Goal: Task Accomplishment & Management: Manage account settings

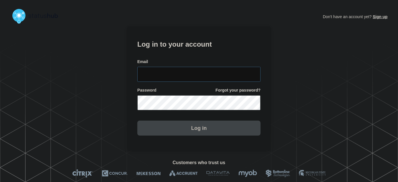
type input "[PERSON_NAME][EMAIL_ADDRESS][PERSON_NAME][DOMAIN_NAME]"
click at [209, 70] on input "[PERSON_NAME][EMAIL_ADDRESS][PERSON_NAME][DOMAIN_NAME]" at bounding box center [198, 74] width 123 height 15
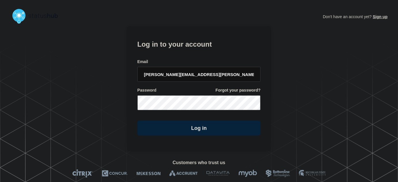
click at [192, 53] on form "Log in to your account Email tyler.wolkey@conexon.us Password Forgot your passw…" at bounding box center [198, 86] width 123 height 97
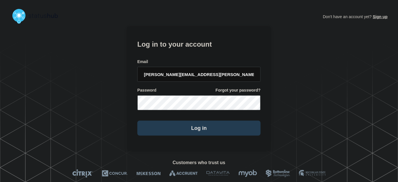
click at [199, 125] on button "Log in" at bounding box center [198, 128] width 123 height 15
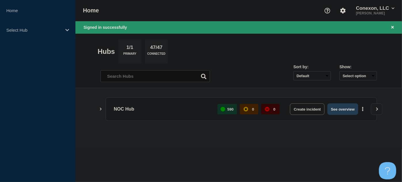
click at [350, 106] on button "See overview" at bounding box center [342, 109] width 31 height 12
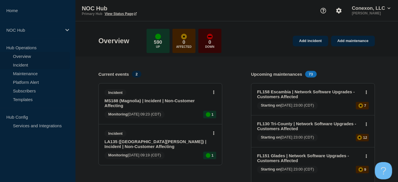
click at [25, 63] on link "Incident" at bounding box center [35, 64] width 70 height 9
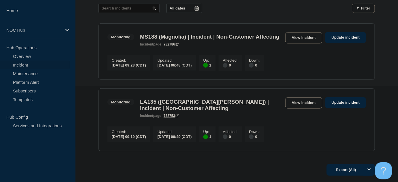
scroll to position [31, 0]
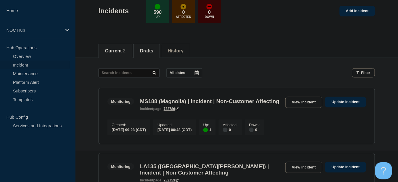
click at [153, 50] on button "Drafts" at bounding box center [146, 50] width 13 height 5
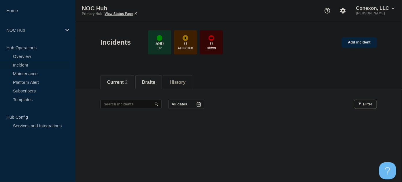
click at [120, 84] on button "Current 2" at bounding box center [117, 82] width 20 height 5
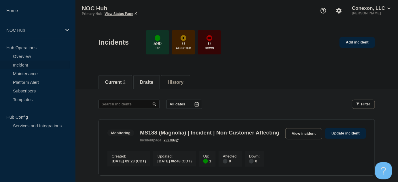
click at [145, 82] on button "Drafts" at bounding box center [146, 82] width 13 height 5
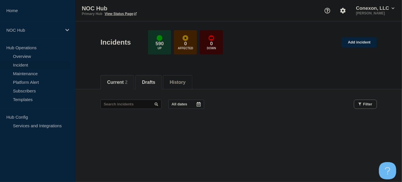
click at [121, 81] on button "Current 2" at bounding box center [117, 82] width 20 height 5
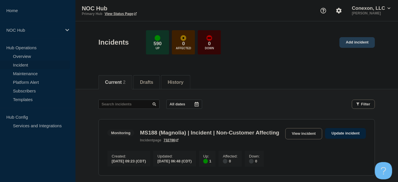
click at [367, 42] on link "Add incident" at bounding box center [356, 42] width 35 height 11
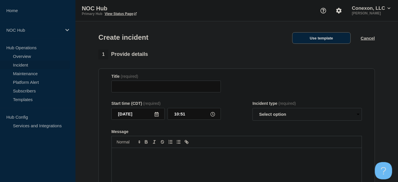
click at [316, 39] on button "Use template" at bounding box center [321, 38] width 58 height 12
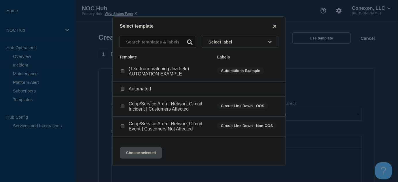
click at [121, 107] on input "Coop/Service Area | Network Circuit Incident | Customers Affected checkbox" at bounding box center [123, 106] width 4 height 4
checkbox input "true"
click at [135, 155] on button "Choose selected" at bounding box center [141, 153] width 42 height 12
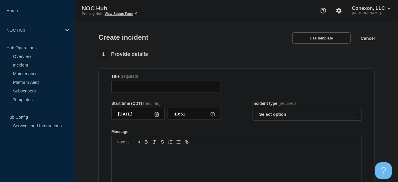
type input "Coop/Service Area | Network Circuit Incident | Customers Affected"
select select "investigating"
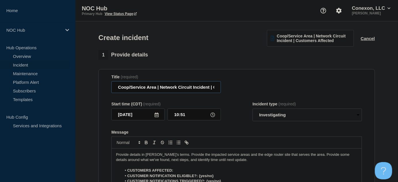
click at [156, 86] on input "Coop/Service Area | Network Circuit Incident | Customers Affected" at bounding box center [165, 87] width 109 height 12
type input "MS004 NESparc | Network Circuit Incident | Customers Affected"
click at [270, 113] on select "Select option Investigating Identified Monitoring" at bounding box center [306, 114] width 109 height 13
select select "identified"
click at [252, 109] on select "Select option Investigating Identified Monitoring" at bounding box center [306, 114] width 109 height 13
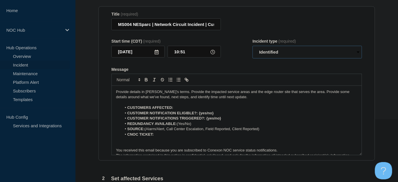
scroll to position [65, 0]
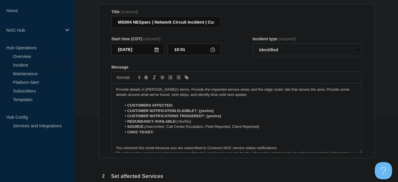
click at [184, 103] on li "CUSTOMERS AFFECTED:" at bounding box center [240, 105] width 236 height 5
click at [161, 133] on li "CNOC TICKET:" at bounding box center [240, 131] width 236 height 5
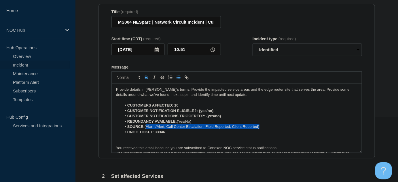
drag, startPoint x: 146, startPoint y: 127, endPoint x: 260, endPoint y: 125, distance: 114.0
click at [260, 125] on li "SOURCE: (Alarm/Alert, Call Center Escalation, Field Reported, Client Reported)" at bounding box center [240, 126] width 236 height 5
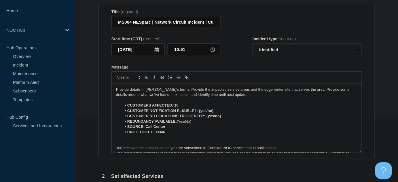
click at [201, 123] on li "REDUNDANCY AVAILABLE: (Yes/No)" at bounding box center [240, 121] width 236 height 5
drag, startPoint x: 224, startPoint y: 115, endPoint x: 122, endPoint y: 111, distance: 102.2
click at [122, 111] on ol "CUSTOMERS AFFECTED: 10 CUSTOMER NOTIFICATION ELIGIBLE?: {yes/no} CUSTOMER NOTIF…" at bounding box center [236, 119] width 241 height 32
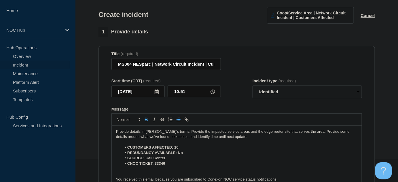
scroll to position [22, 0]
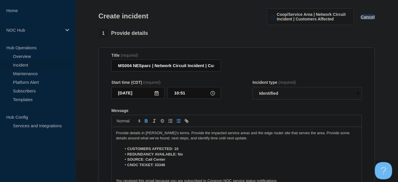
click at [365, 18] on button "Cancel" at bounding box center [368, 16] width 14 height 5
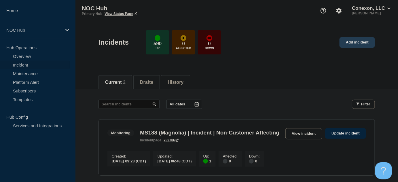
click at [356, 43] on link "Add incident" at bounding box center [356, 42] width 35 height 11
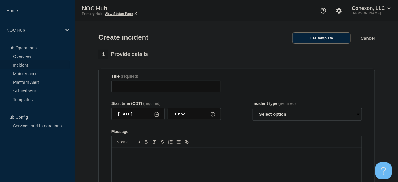
click at [314, 38] on button "Use template" at bounding box center [321, 38] width 58 height 12
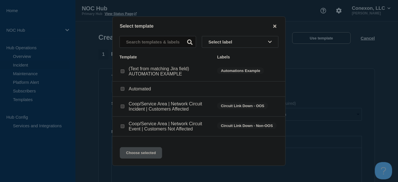
click at [123, 108] on input "Coop/Service Area | Network Circuit Incident | Customers Affected checkbox" at bounding box center [123, 106] width 4 height 4
checkbox input "true"
click at [145, 155] on button "Choose selected" at bounding box center [141, 153] width 42 height 12
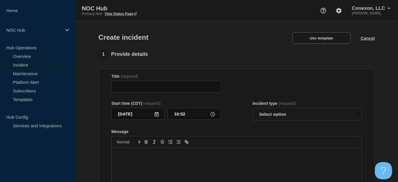
type input "Coop/Service Area | Network Circuit Incident | Customers Affected"
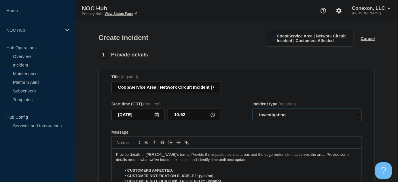
click at [273, 114] on select "Select option Investigating Identified Monitoring" at bounding box center [306, 114] width 109 height 13
select select "identified"
click at [252, 109] on select "Select option Investigating Identified Monitoring" at bounding box center [306, 114] width 109 height 13
click at [295, 91] on div "Title (required) Coop/Service Area | Network Circuit Incident | Customers Affec…" at bounding box center [236, 84] width 250 height 19
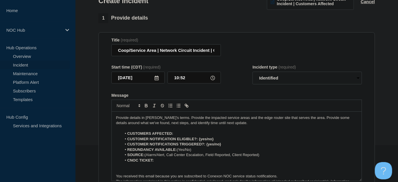
scroll to position [36, 0]
drag, startPoint x: 155, startPoint y: 49, endPoint x: 108, endPoint y: 50, distance: 47.2
click at [108, 50] on section "Title (required) Coop/Service Area | Network Circuit Incident | Customers Affec…" at bounding box center [236, 110] width 276 height 155
type input "MS004 NESparc | Network Circuit Incident | Customers Affected"
click at [181, 132] on li "CUSTOMERS AFFECTED:" at bounding box center [240, 133] width 236 height 5
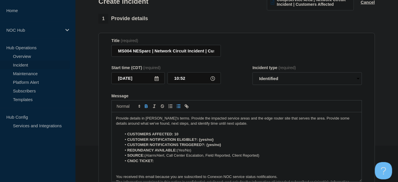
drag, startPoint x: 225, startPoint y: 145, endPoint x: 126, endPoint y: 138, distance: 99.5
click at [126, 138] on ol "CUSTOMERS AFFECTED: 10 CUSTOMER NOTIFICATION ELIGIBLE?: {yes/no} CUSTOMER NOTIF…" at bounding box center [236, 147] width 241 height 32
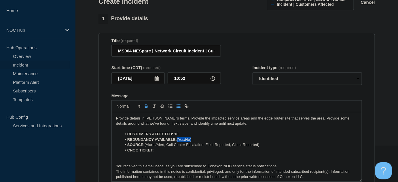
drag, startPoint x: 178, startPoint y: 139, endPoint x: 195, endPoint y: 140, distance: 17.3
click at [195, 140] on li "REDUNDANCY AVAILABLE: (Yes/No)" at bounding box center [240, 139] width 236 height 5
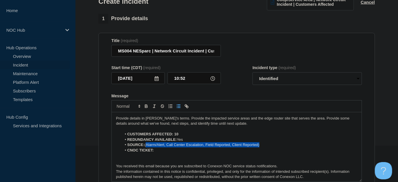
drag, startPoint x: 261, startPoint y: 146, endPoint x: 146, endPoint y: 146, distance: 114.8
click at [146, 146] on li "SOURCE: (Alarm/Alert, Call Center Escalation, Field Reported, Client Reported)" at bounding box center [240, 144] width 236 height 5
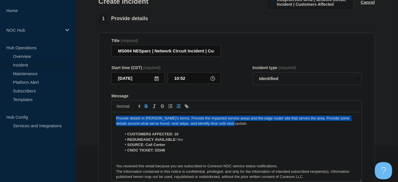
drag, startPoint x: 238, startPoint y: 123, endPoint x: 93, endPoint y: 113, distance: 145.7
click at [93, 113] on section "1 Provide details Title (required) MS004 NESparc | Network Circuit Incident | C…" at bounding box center [236, 178] width 322 height 329
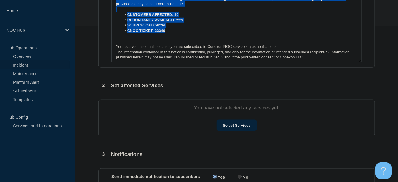
scroll to position [0, 0]
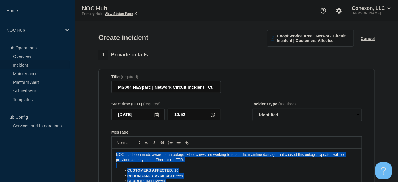
drag, startPoint x: 168, startPoint y: 31, endPoint x: 85, endPoint y: -27, distance: 100.7
click at [85, 0] on html "Home NOC Hub Hub Operations Overview Incident Maintenance Platform Alert Subscr…" at bounding box center [199, 91] width 398 height 182
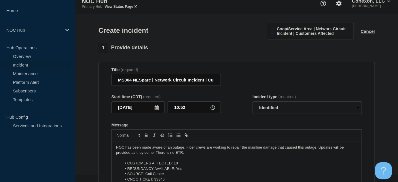
click at [166, 157] on p "Message" at bounding box center [236, 157] width 241 height 5
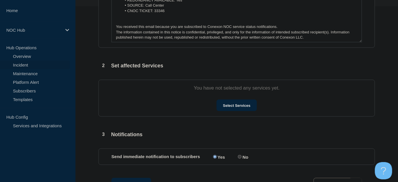
scroll to position [187, 0]
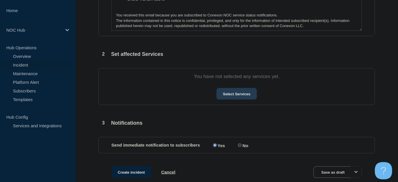
click at [239, 95] on button "Select Services" at bounding box center [236, 94] width 40 height 12
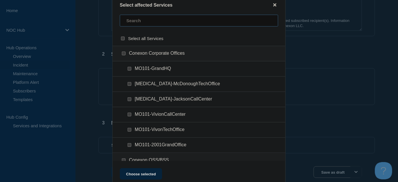
click at [144, 23] on input "text" at bounding box center [199, 21] width 158 height 12
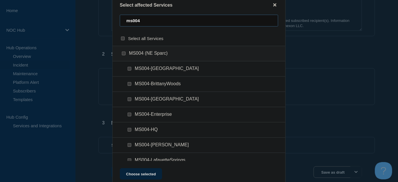
type input "ms004"
click at [129, 113] on input "MS004-Enterprise checkbox" at bounding box center [129, 115] width 4 height 4
checkbox input "true"
click at [146, 176] on button "Choose selected" at bounding box center [141, 174] width 42 height 12
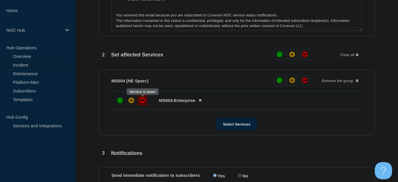
click at [141, 101] on div "down" at bounding box center [142, 100] width 3 height 1
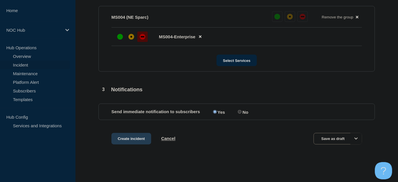
click at [128, 142] on button "Create incident" at bounding box center [131, 139] width 40 height 12
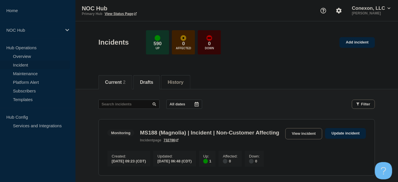
click at [150, 81] on button "Drafts" at bounding box center [146, 82] width 13 height 5
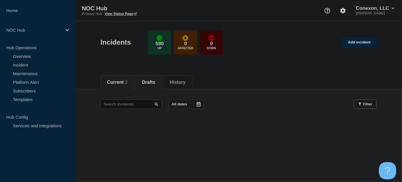
click at [122, 82] on button "Current 2" at bounding box center [117, 82] width 20 height 5
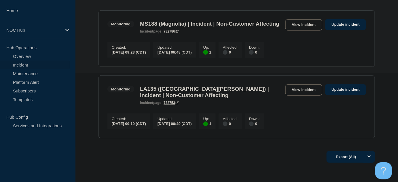
scroll to position [107, 0]
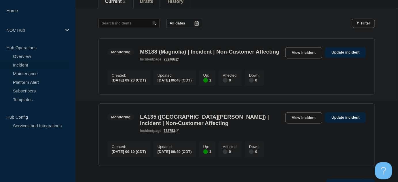
scroll to position [81, 0]
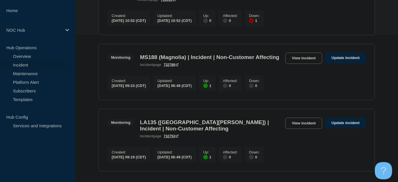
scroll to position [148, 0]
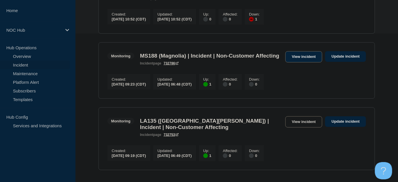
click at [313, 62] on link "View incident" at bounding box center [303, 56] width 37 height 11
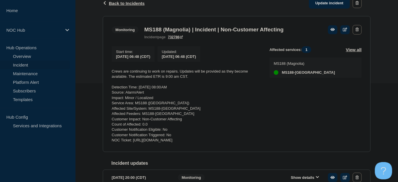
scroll to position [100, 0]
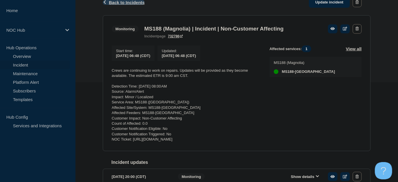
click at [125, 2] on span "Back to Incidents" at bounding box center [127, 2] width 36 height 5
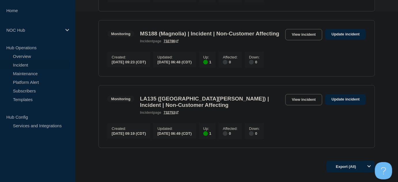
scroll to position [171, 0]
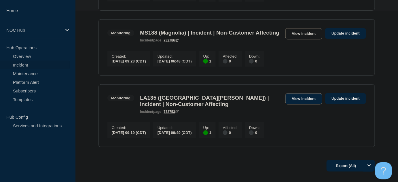
click at [297, 104] on link "View incident" at bounding box center [303, 98] width 37 height 11
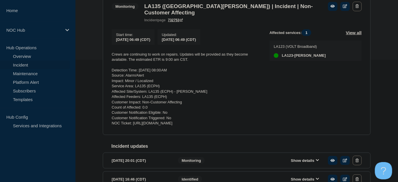
scroll to position [118, 0]
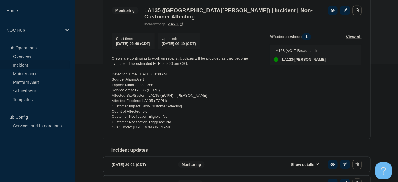
drag, startPoint x: 261, startPoint y: 132, endPoint x: 105, endPoint y: 59, distance: 172.1
click at [105, 59] on section "Monitoring LA135 (East Carroll Parish) | Incident | Non-Customer Affecting inci…" at bounding box center [237, 68] width 268 height 142
copy div "Crews are continuing to work on repairs. Updates will be provided as they becom…"
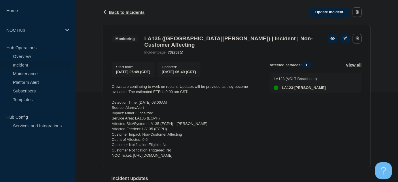
scroll to position [88, 0]
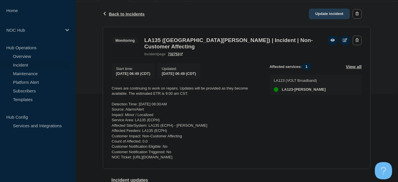
click at [333, 16] on link "Update incident" at bounding box center [329, 14] width 41 height 11
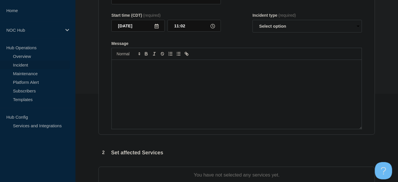
type input "LA135 ([GEOGRAPHIC_DATA][PERSON_NAME]) | Incident | Non-Customer Affecting"
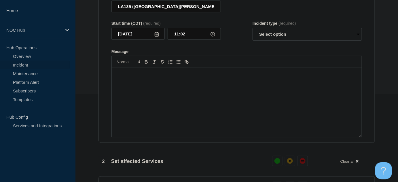
click at [245, 71] on div "Message" at bounding box center [237, 102] width 250 height 69
click at [216, 95] on div "Message" at bounding box center [237, 102] width 250 height 69
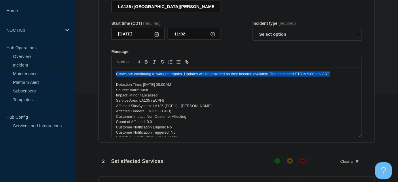
drag, startPoint x: 333, startPoint y: 74, endPoint x: 101, endPoint y: 60, distance: 232.3
click at [101, 60] on section "Title (required) LA135 (East Carroll Parish) | Incident | Non-Customer Affectin…" at bounding box center [236, 65] width 276 height 155
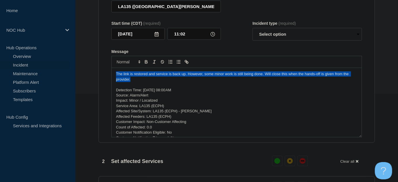
drag, startPoint x: 132, startPoint y: 82, endPoint x: 78, endPoint y: 62, distance: 57.5
copy p "The link is restored and service is back up. However, some minor work is still …"
click at [293, 39] on select "Select option Investigating Identified Monitoring Resolved" at bounding box center [306, 34] width 109 height 13
select select "monitoring"
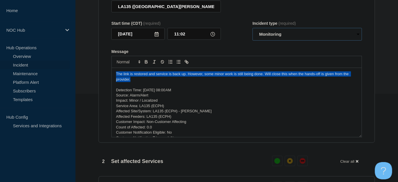
click at [252, 31] on select "Select option Investigating Identified Monitoring Resolved" at bounding box center [306, 34] width 109 height 13
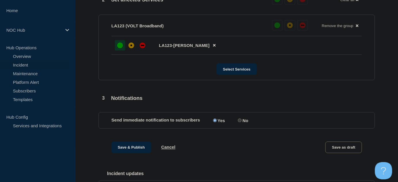
scroll to position [268, 0]
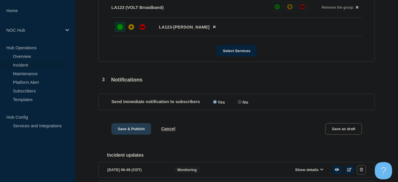
click at [130, 129] on button "Save & Publish" at bounding box center [131, 129] width 40 height 12
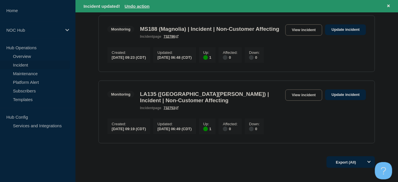
scroll to position [201, 0]
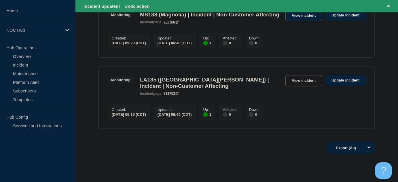
click at [298, 21] on link "View incident" at bounding box center [303, 15] width 37 height 11
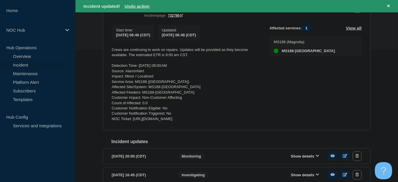
scroll to position [134, 0]
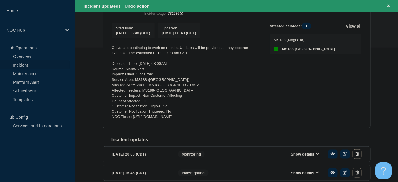
drag, startPoint x: 263, startPoint y: 120, endPoint x: 111, endPoint y: 49, distance: 168.0
click at [111, 49] on section "Monitoring MS188 (Magnolia) | Incident | Non-Customer Affecting incident page 7…" at bounding box center [237, 61] width 268 height 136
copy div "Crews are continuing to work on repairs. Updates will be provided as they becom…"
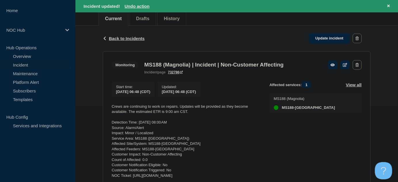
scroll to position [75, 0]
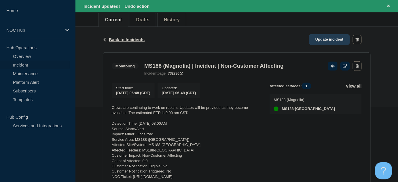
click at [318, 37] on link "Update incident" at bounding box center [329, 39] width 41 height 11
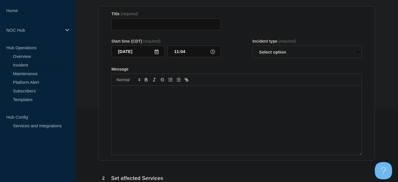
type input "MS188 (Magnolia) | Incident | Non-Customer Affecting"
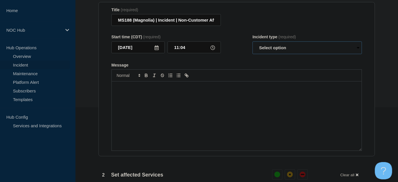
click at [290, 51] on select "Select option Investigating Identified Monitoring Resolved" at bounding box center [306, 47] width 109 height 13
select select "monitoring"
click at [252, 44] on select "Select option Investigating Identified Monitoring Resolved" at bounding box center [306, 47] width 109 height 13
click at [244, 103] on div "Message" at bounding box center [237, 115] width 250 height 69
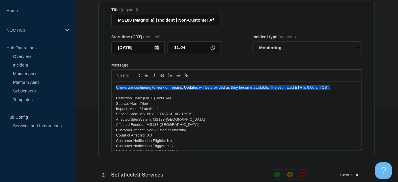
drag, startPoint x: 330, startPoint y: 86, endPoint x: 115, endPoint y: 71, distance: 215.4
click at [115, 71] on div "Message Crews are continuing to work on repairs. Updates will be provided as th…" at bounding box center [236, 107] width 250 height 88
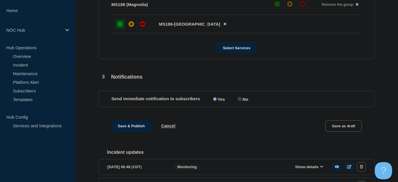
scroll to position [293, 0]
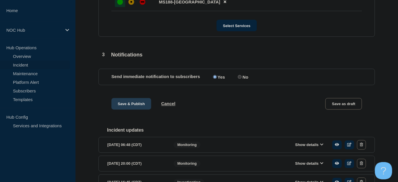
click at [121, 107] on button "Save & Publish" at bounding box center [131, 104] width 40 height 12
